Goal: Task Accomplishment & Management: Complete application form

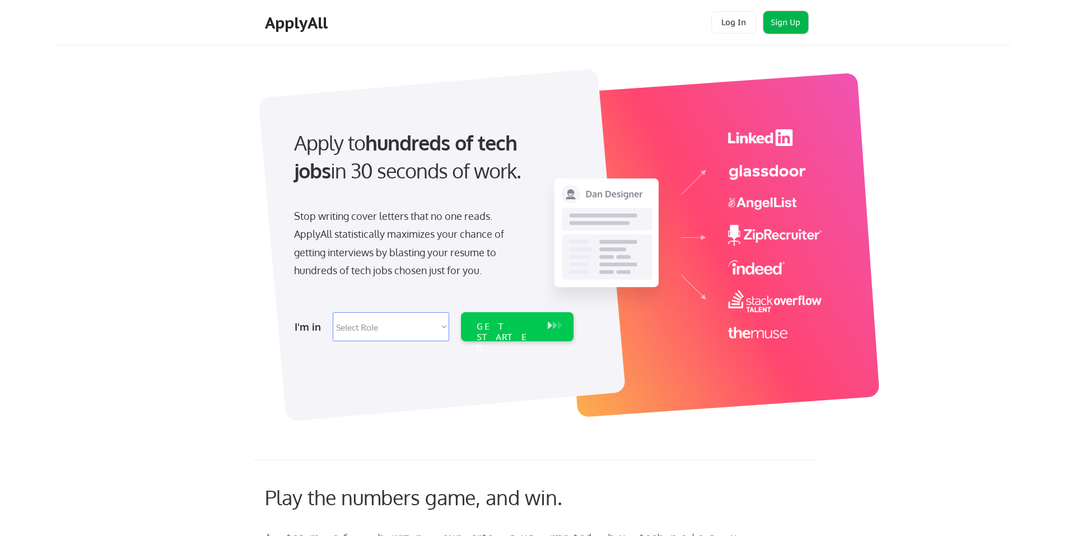
click at [787, 23] on button "Sign Up" at bounding box center [785, 22] width 45 height 22
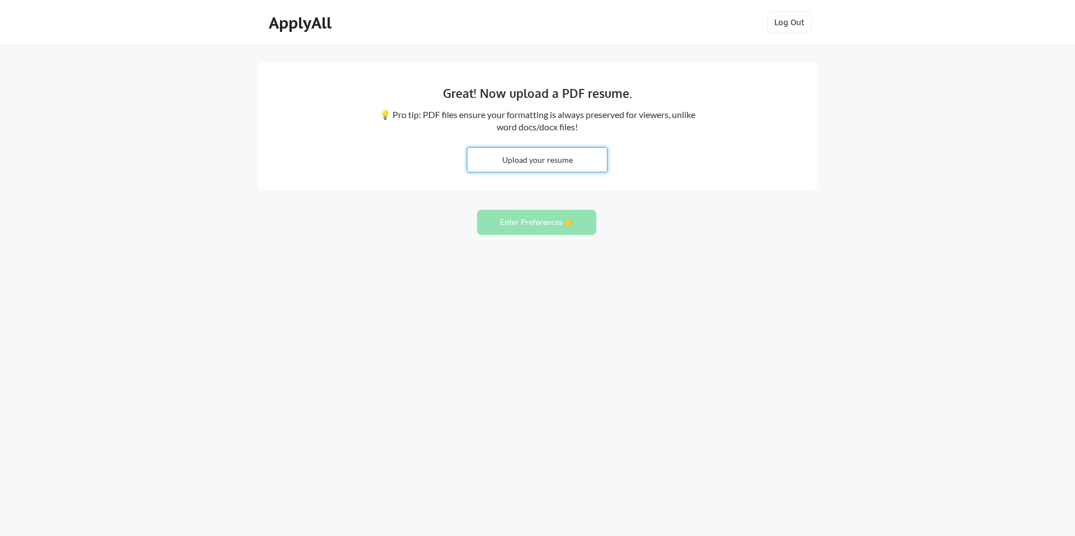
click at [552, 156] on input "file" at bounding box center [537, 160] width 139 height 24
type input "C:\fakepath\Cybersecurity Program Manager Resume [DATE].docx"
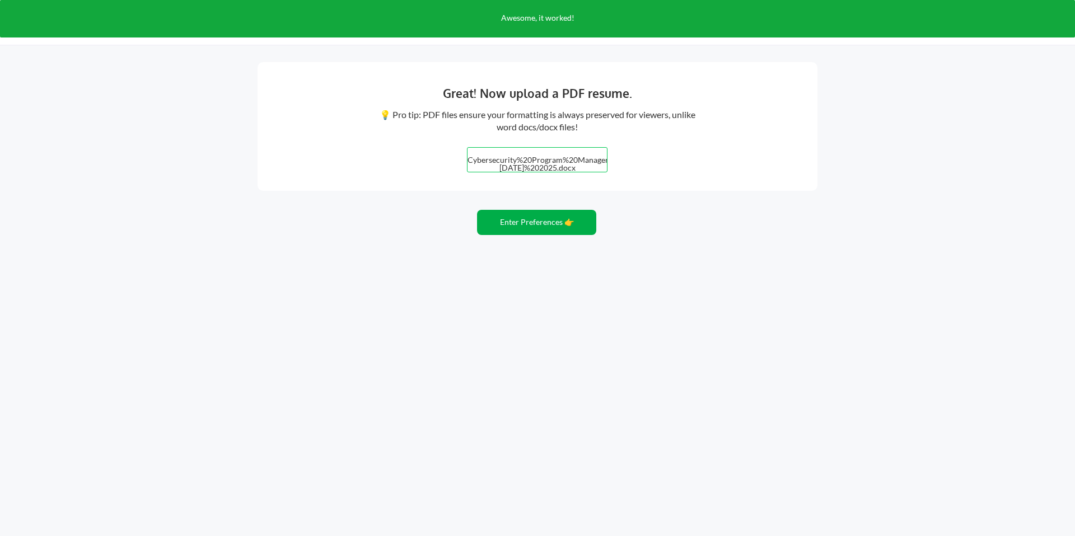
click at [536, 220] on button "Enter Preferences 👉" at bounding box center [536, 222] width 119 height 25
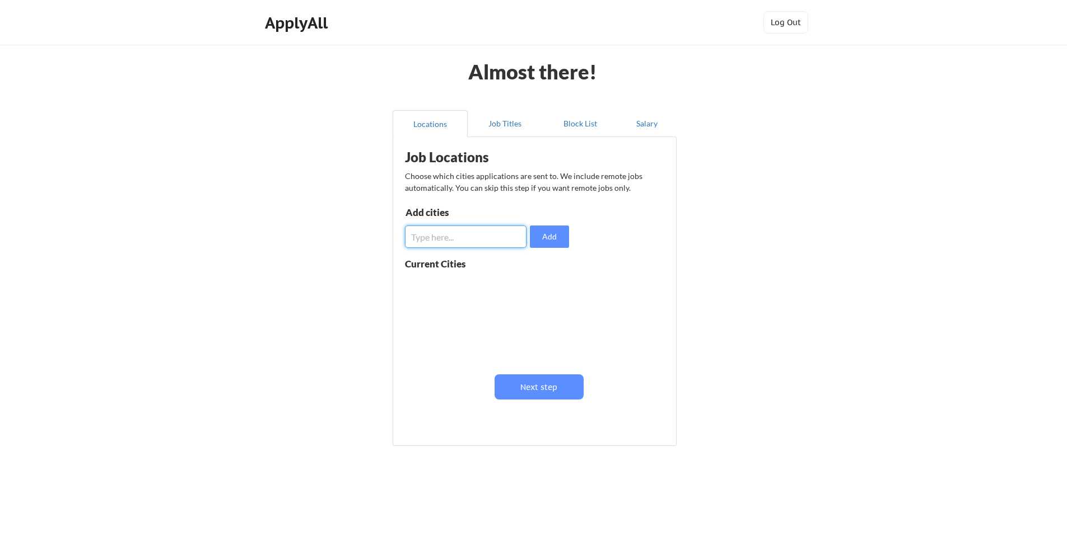
click at [470, 239] on input "input" at bounding box center [466, 237] width 122 height 22
type input "Remote"
click at [542, 242] on button "Add" at bounding box center [549, 237] width 39 height 22
click at [530, 286] on button at bounding box center [534, 286] width 8 height 8
click at [494, 236] on input "input" at bounding box center [466, 237] width 122 height 22
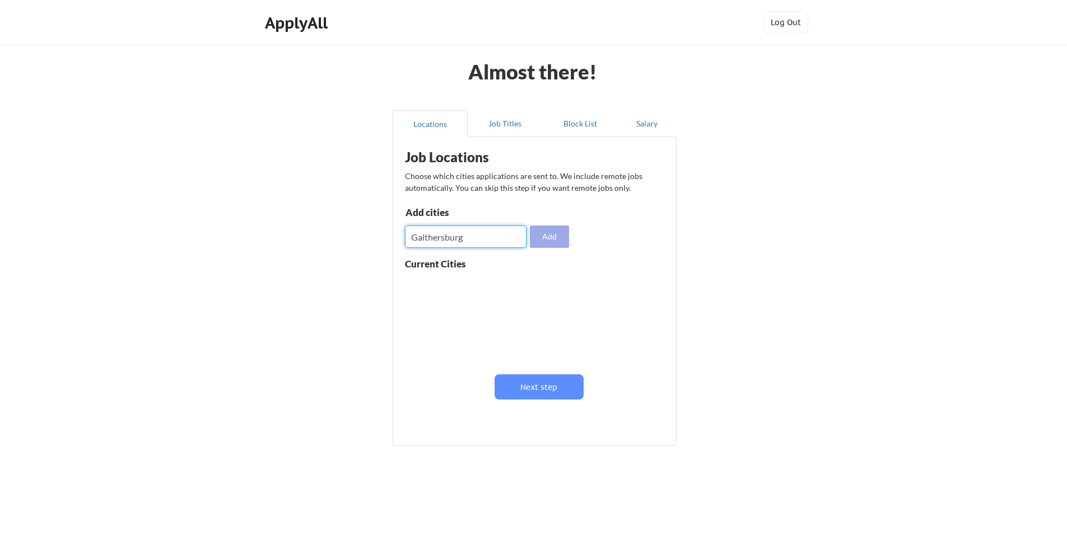
type input "Gaithersburg"
click at [542, 241] on button "Add" at bounding box center [549, 237] width 39 height 22
click at [531, 285] on button at bounding box center [534, 286] width 8 height 8
click at [501, 120] on button "Job Titles" at bounding box center [505, 123] width 75 height 27
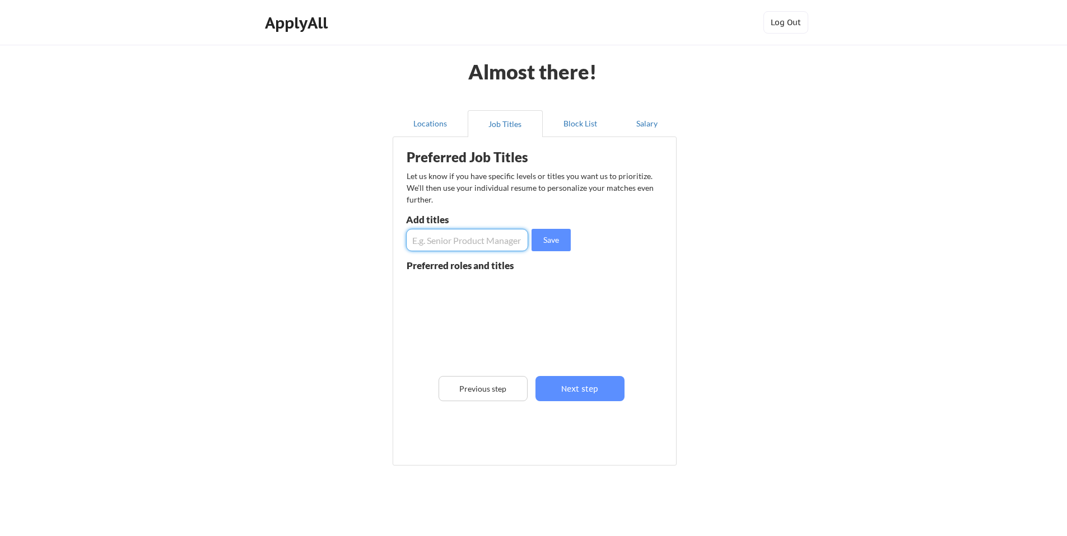
click at [469, 237] on input "input" at bounding box center [467, 240] width 122 height 22
type input "Cybersecurity Program Manager"
click at [548, 239] on button "Save" at bounding box center [550, 240] width 39 height 22
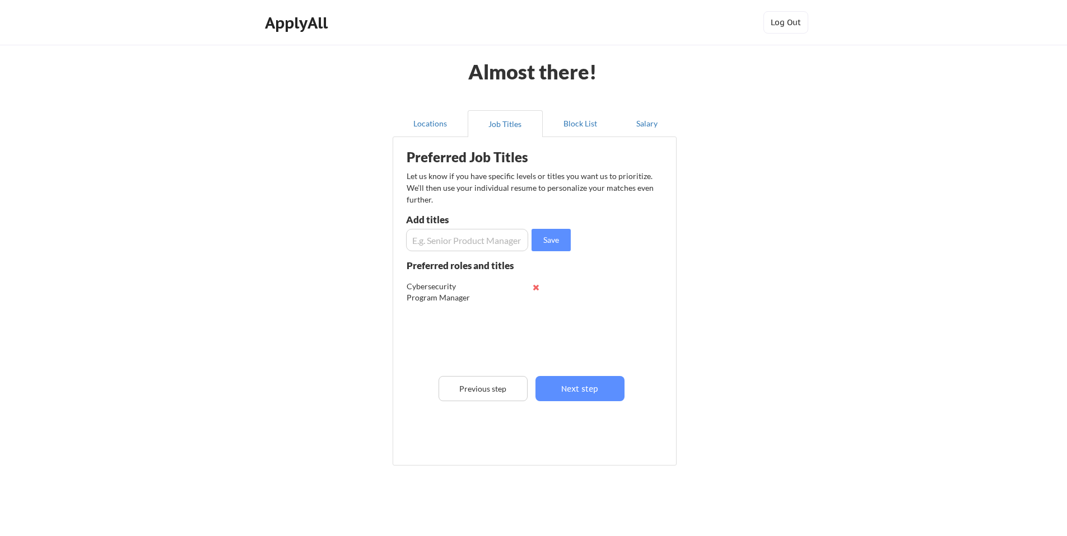
click at [487, 246] on input "input" at bounding box center [467, 240] width 122 height 22
type input "Cybersecurity Analyst"
click at [550, 244] on button "Save" at bounding box center [550, 240] width 39 height 22
click at [440, 132] on button "Locations" at bounding box center [430, 123] width 75 height 27
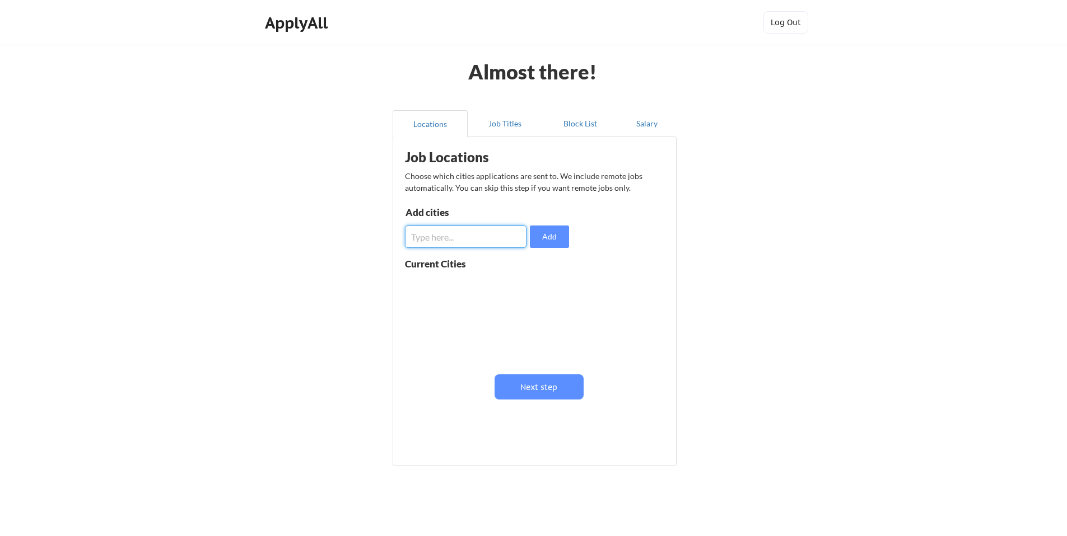
click at [465, 231] on input "input" at bounding box center [466, 237] width 122 height 22
type input "Remote"
click at [541, 239] on button "Add" at bounding box center [549, 237] width 39 height 22
click at [506, 130] on button "Job Titles" at bounding box center [505, 123] width 75 height 27
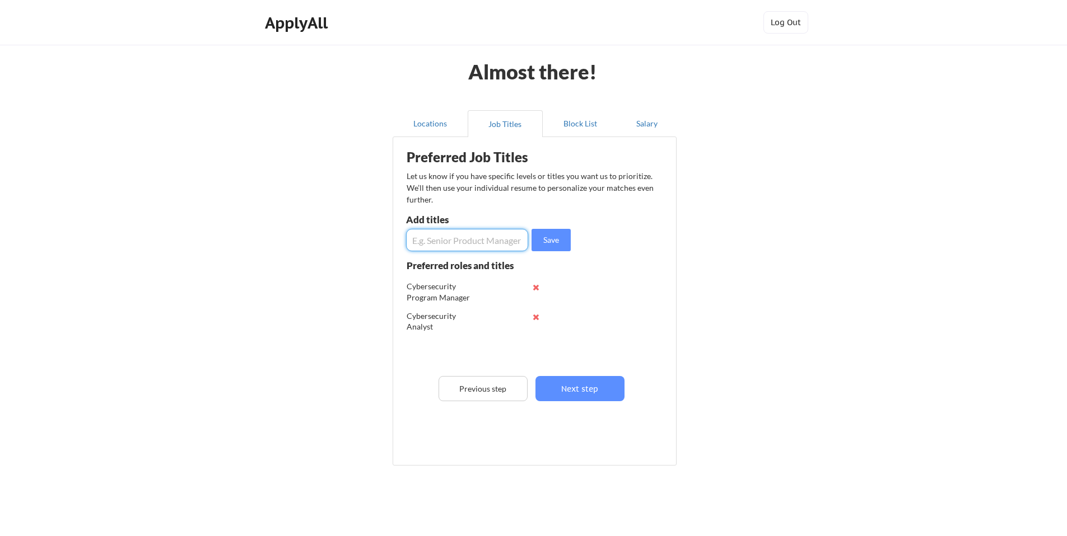
click at [494, 244] on input "input" at bounding box center [467, 240] width 122 height 22
drag, startPoint x: 420, startPoint y: 130, endPoint x: 425, endPoint y: 136, distance: 8.0
click at [420, 130] on button "Locations" at bounding box center [430, 123] width 75 height 27
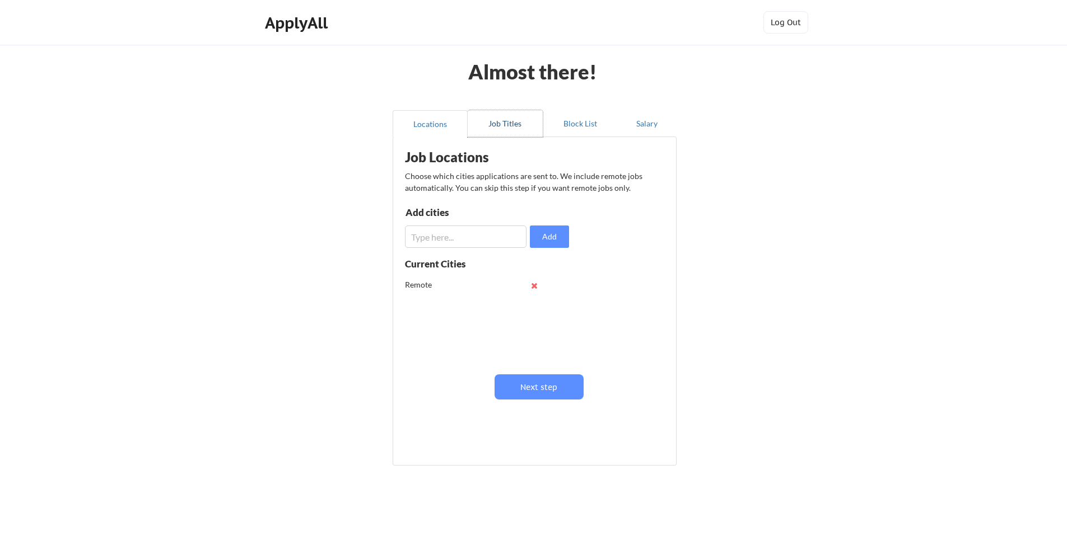
click at [505, 130] on button "Job Titles" at bounding box center [505, 123] width 75 height 27
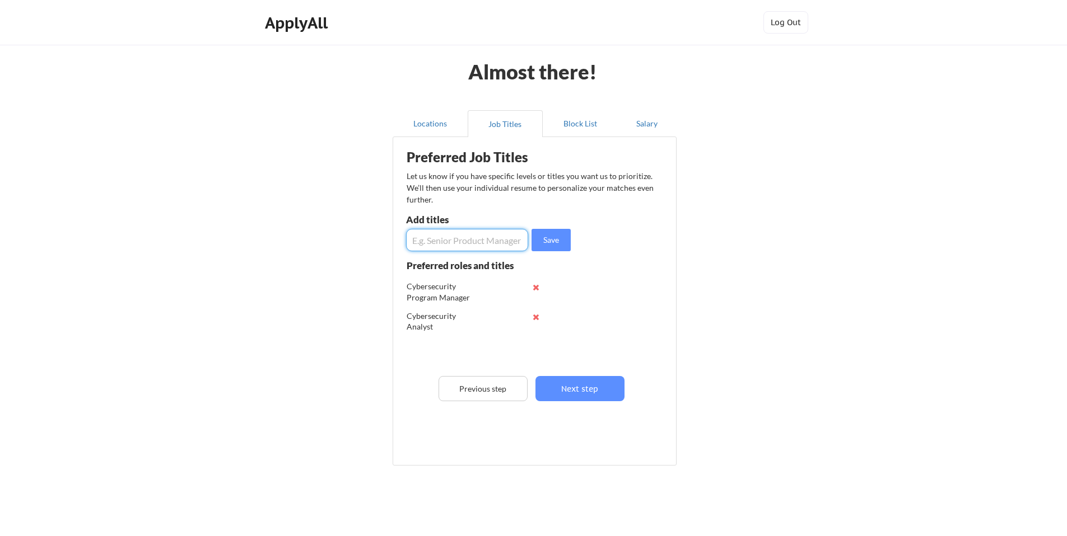
click at [461, 244] on input "input" at bounding box center [467, 240] width 122 height 22
type input "Business Analyst"
click at [546, 239] on button "Save" at bounding box center [550, 240] width 39 height 22
click at [490, 240] on input "input" at bounding box center [467, 240] width 122 height 22
type input "Security Analyst"
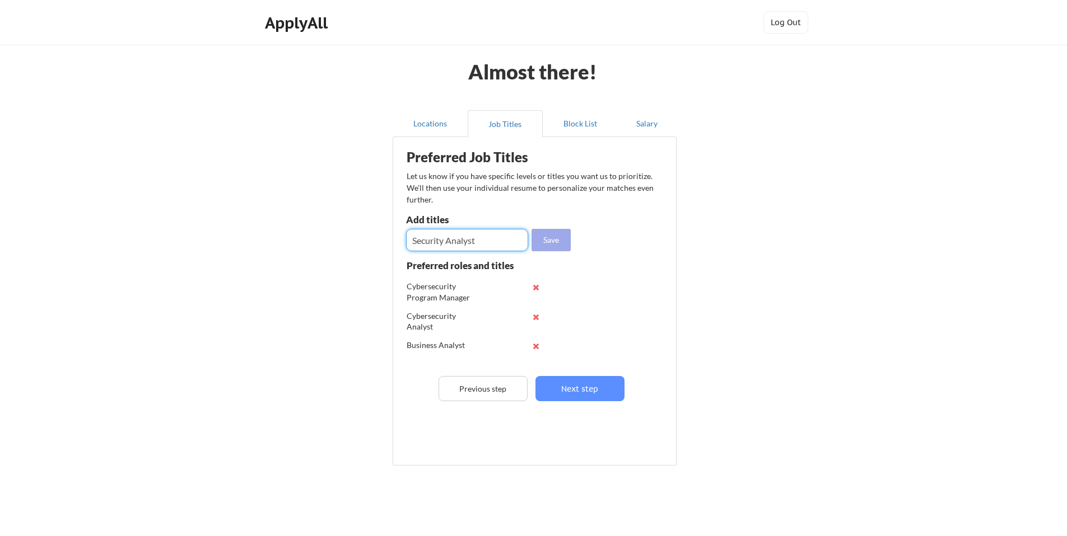
click at [558, 246] on button "Save" at bounding box center [550, 240] width 39 height 22
click at [646, 130] on button "Salary" at bounding box center [647, 123] width 59 height 27
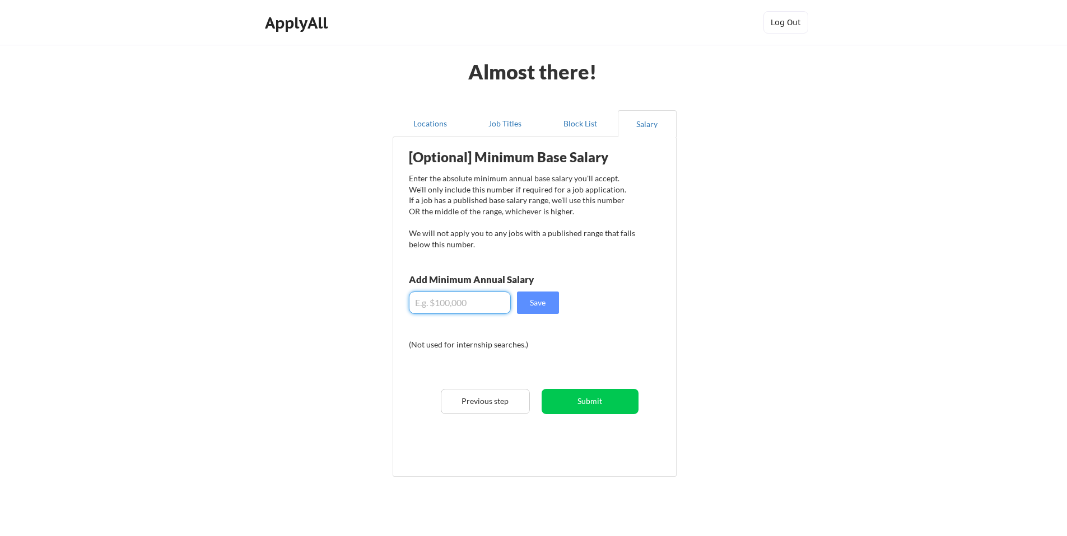
click at [484, 294] on input "input" at bounding box center [460, 303] width 102 height 22
type input "$8"
type input "$100,000"
click at [530, 297] on button "Save" at bounding box center [538, 303] width 42 height 22
click at [583, 400] on button "Submit" at bounding box center [590, 401] width 97 height 25
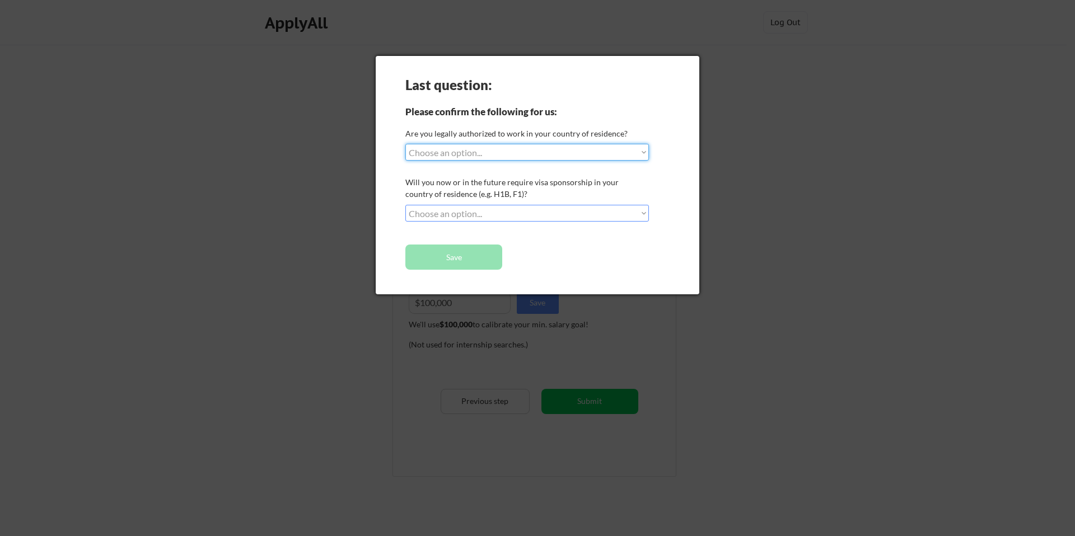
click at [488, 155] on select "Choose an option... Yes, I am a [DEMOGRAPHIC_DATA] Citizen Yes, I am a [DEMOGRA…" at bounding box center [527, 152] width 244 height 17
select select ""yes__i_am_a_[DEMOGRAPHIC_DATA]""
click at [405, 144] on select "Choose an option... Yes, I am a [DEMOGRAPHIC_DATA] Citizen Yes, I am a [DEMOGRA…" at bounding box center [527, 152] width 244 height 17
click at [518, 214] on select "Choose an option... No, I will not need sponsorship Yes, I will need sponsorship" at bounding box center [527, 213] width 244 height 17
select select ""no__i_will_not_need_sponsorship""
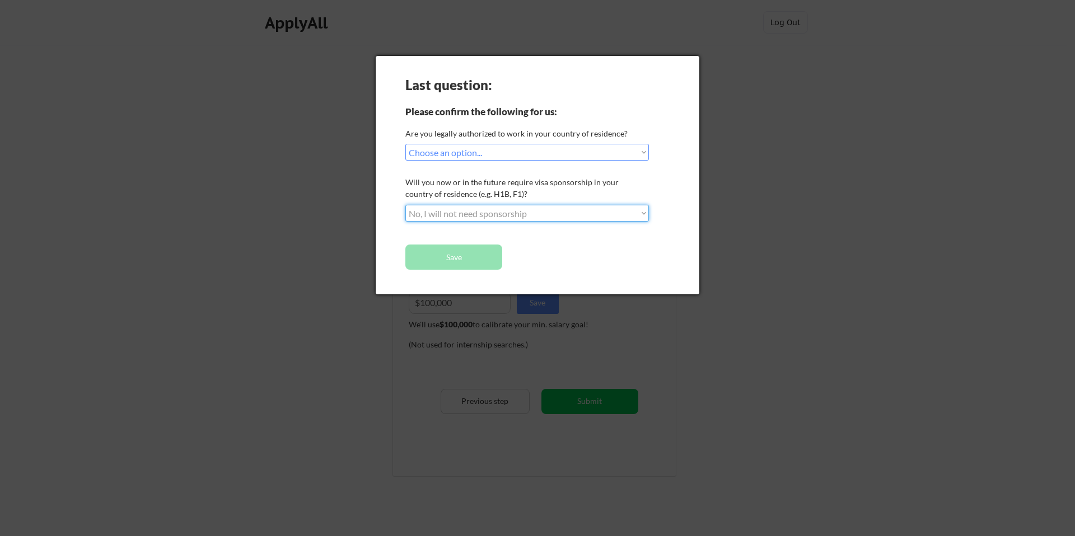
click at [405, 205] on select "Choose an option... No, I will not need sponsorship Yes, I will need sponsorship" at bounding box center [527, 213] width 244 height 17
click at [482, 253] on button "Save" at bounding box center [453, 257] width 97 height 25
